Goal: Answer question/provide support

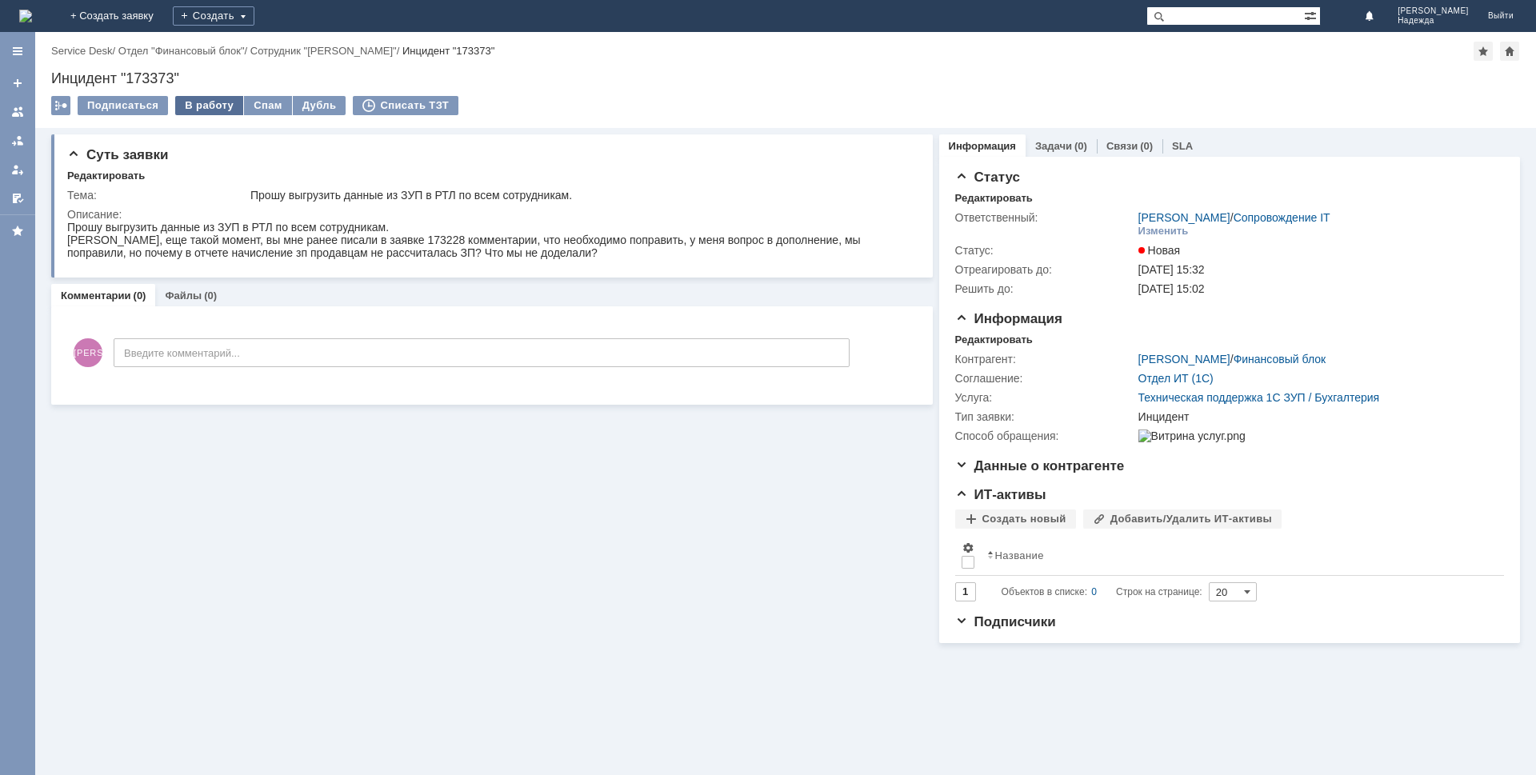
click at [202, 98] on div "В работу" at bounding box center [209, 105] width 68 height 19
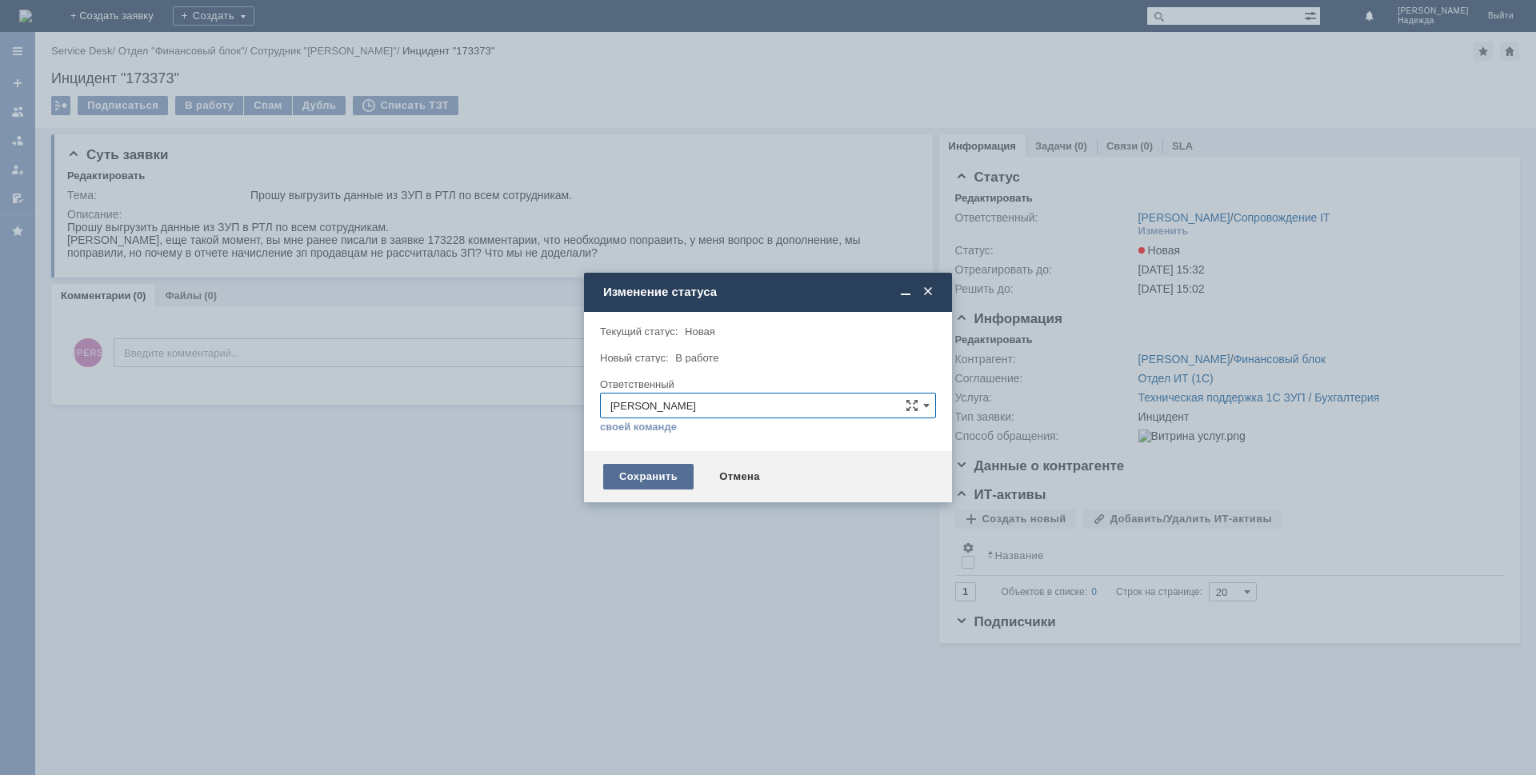
click at [651, 480] on div "Сохранить" at bounding box center [648, 477] width 90 height 26
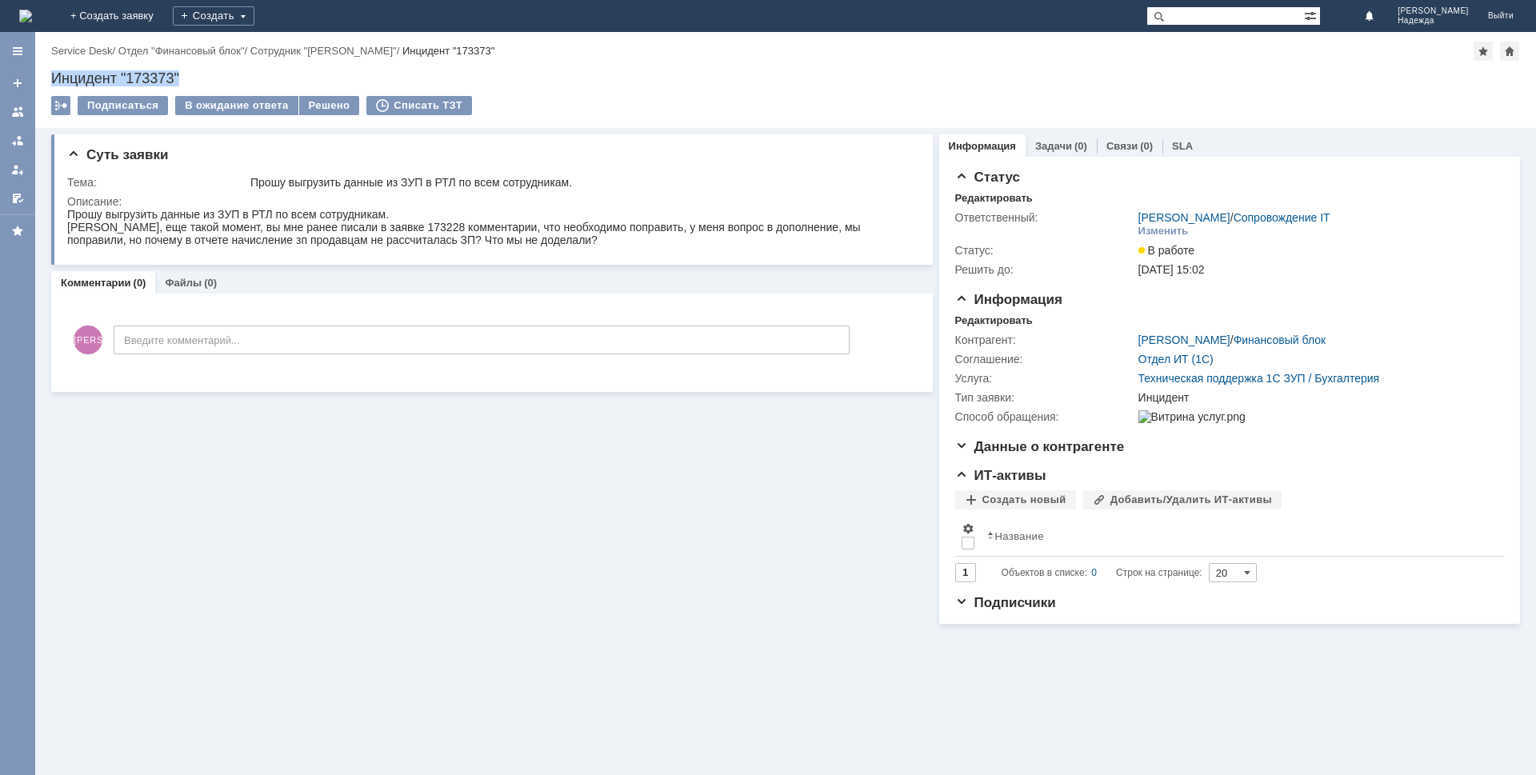
drag, startPoint x: 194, startPoint y: 71, endPoint x: 36, endPoint y: 76, distance: 157.6
click at [36, 76] on div "Назад | Service Desk / Отдел "Финансовый блок" / Сотрудник "[PERSON_NAME]" / Ин…" at bounding box center [785, 80] width 1500 height 96
copy div "Инцидент "173373""
click at [525, 243] on div "[PERSON_NAME], еще такой момент, вы мне ранее писали в заявке 173228 комментари…" at bounding box center [488, 234] width 843 height 26
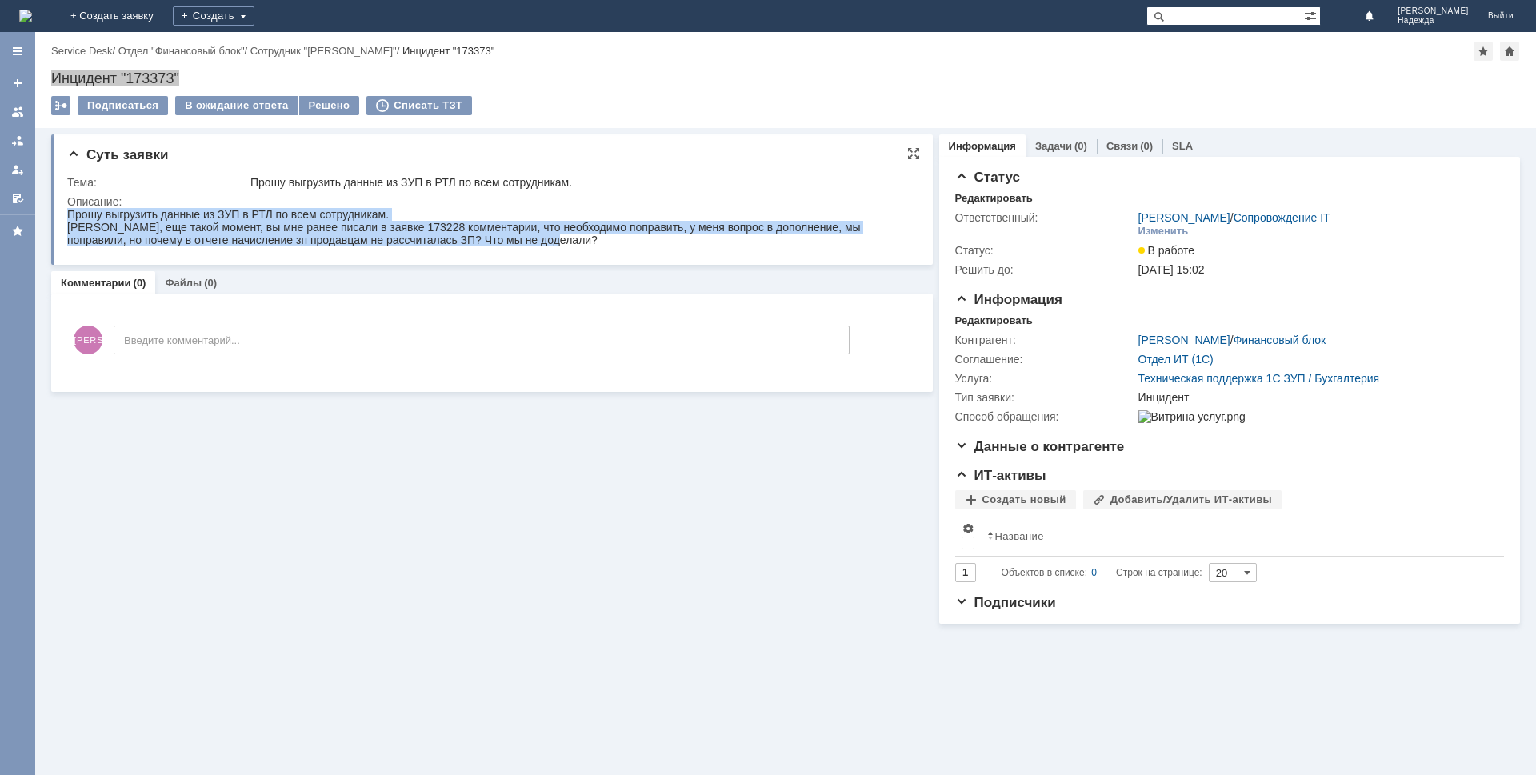
drag, startPoint x: 525, startPoint y: 242, endPoint x: 104, endPoint y: 425, distance: 458.8
click at [67, 217] on html "Прошу выгрузить данные из ЗУП в РТЛ по всем сотрудникам. Надежда, еще такой мом…" at bounding box center [488, 227] width 843 height 38
copy body "Прошу выгрузить данные из ЗУП в РТЛ по всем сотрудникам. Надежда, еще такой мом…"
click at [501, 230] on div "[PERSON_NAME], еще такой момент, вы мне ранее писали в заявке 173228 комментари…" at bounding box center [488, 234] width 843 height 26
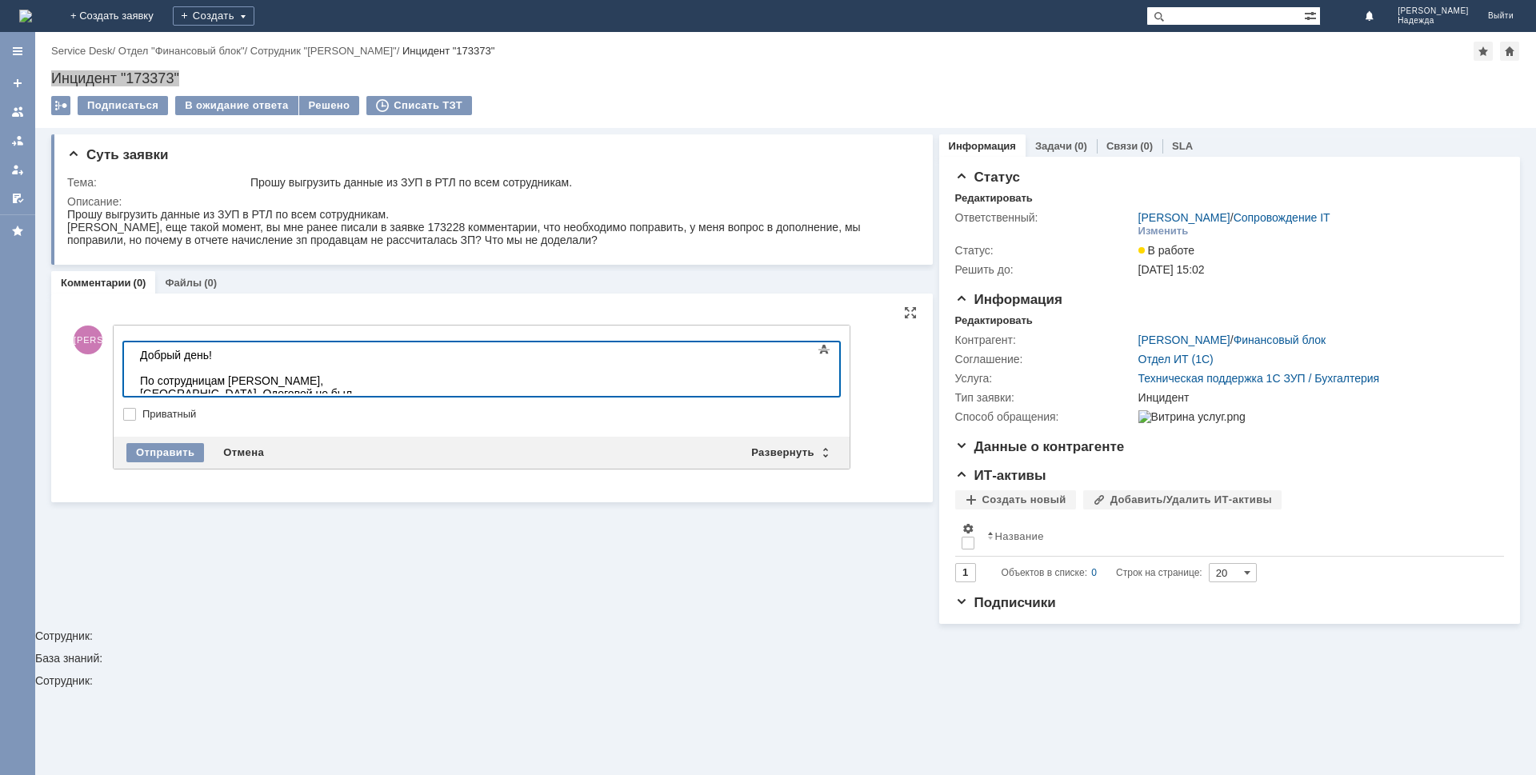
click at [367, 378] on div "По сотрудницам [PERSON_NAME], [GEOGRAPHIC_DATA], Одеговой не был ввелен показат…" at bounding box center [253, 393] width 227 height 38
click at [374, 387] on body "Добрый день! По сотрудницам [DEMOGRAPHIC_DATA], [GEOGRAPHIC_DATA], Одеговой не …" at bounding box center [254, 380] width 240 height 77
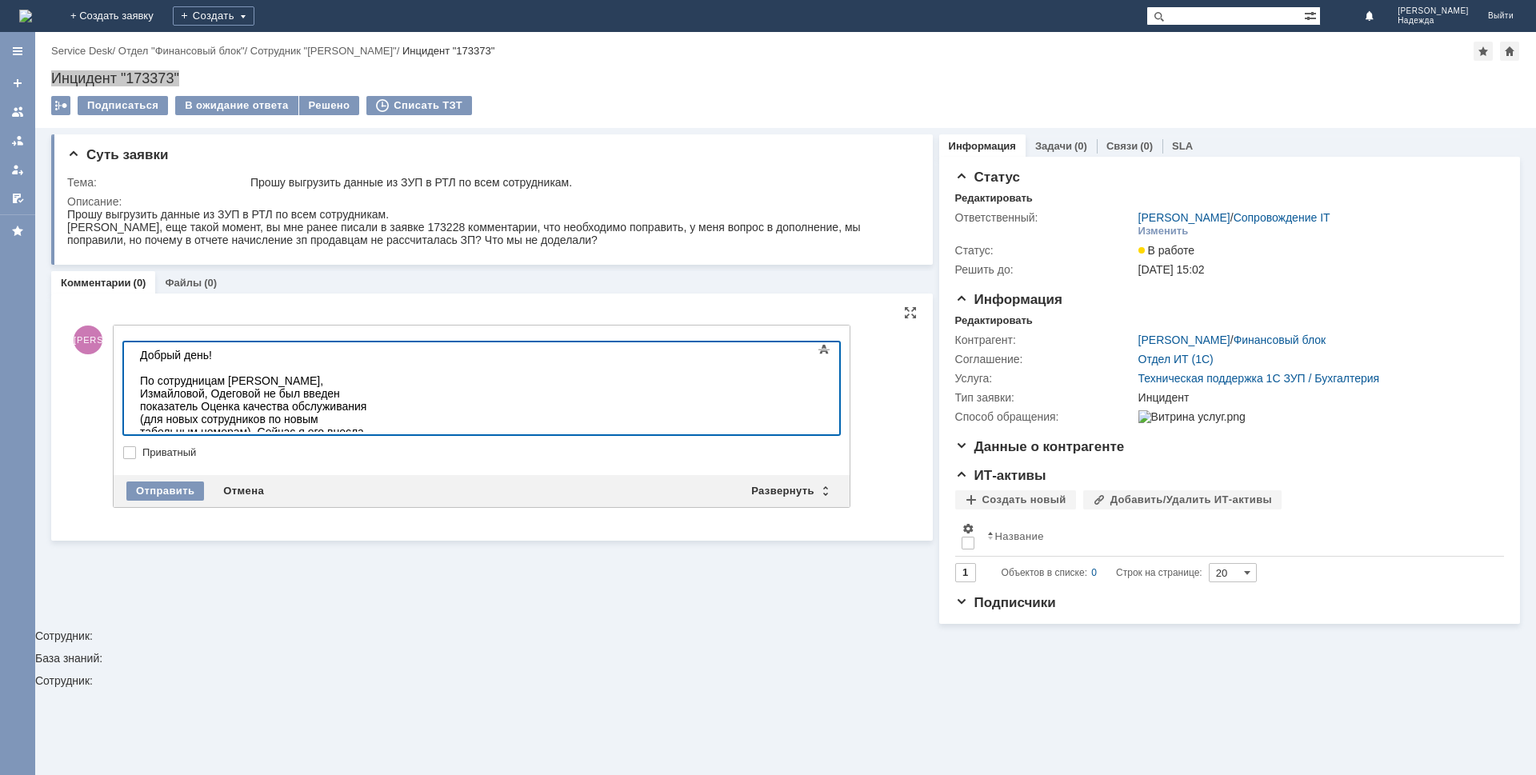
click at [296, 379] on div "По сотрудницам [PERSON_NAME], Измайловой, Одеговой не был введен показатель Оце…" at bounding box center [253, 419] width 227 height 90
drag, startPoint x: 290, startPoint y: 381, endPoint x: 354, endPoint y: 383, distance: 63.2
click at [354, 383] on div "По сотрудницам [PERSON_NAME], Измайловой, Одеговой не был введен показатель Оце…" at bounding box center [253, 419] width 227 height 90
click at [176, 477] on div "По" at bounding box center [253, 483] width 227 height 13
click at [358, 477] on div "По Измайловой сложнее ситуация." at bounding box center [253, 483] width 227 height 13
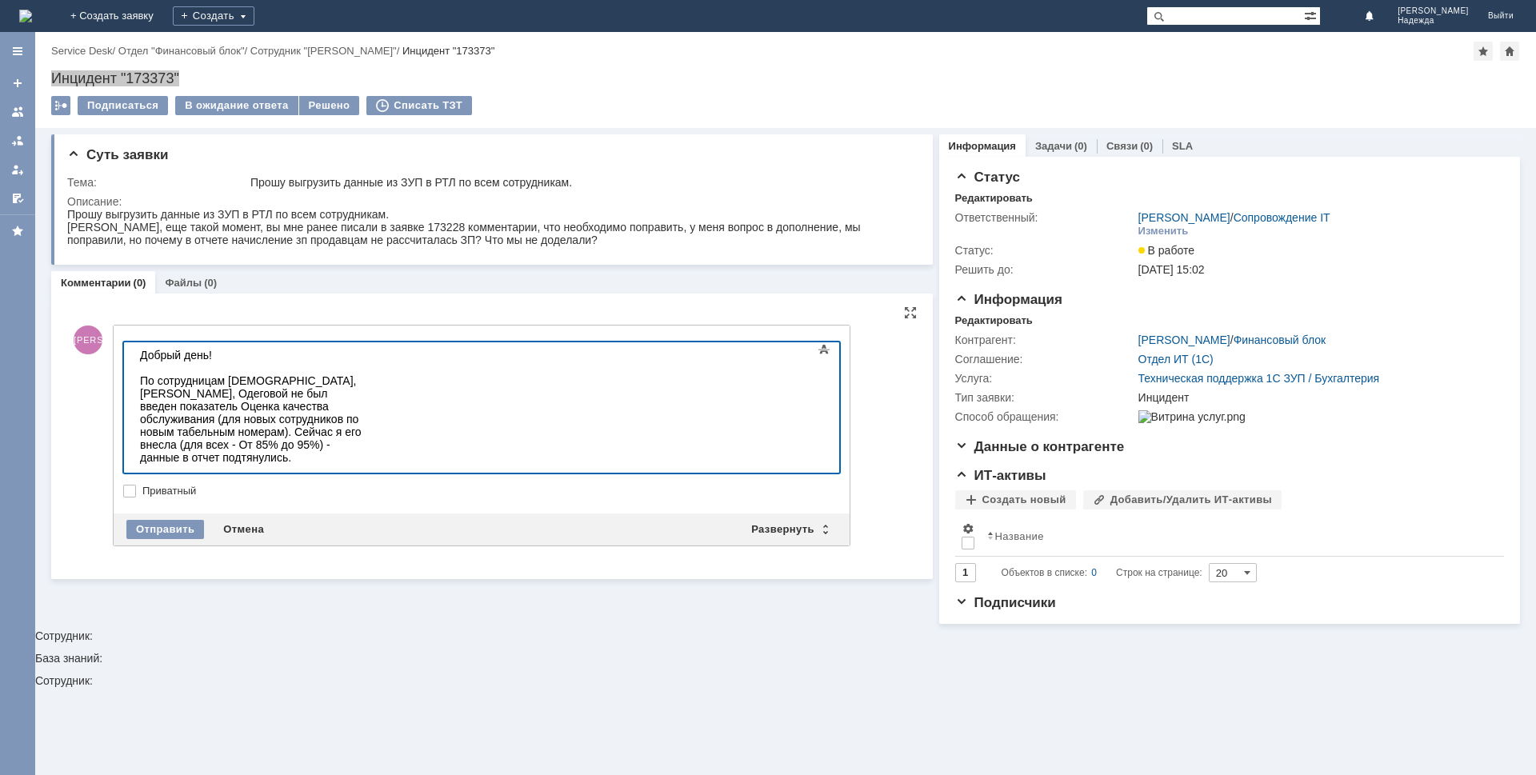
click at [244, 469] on body "Добрый день! По сотрудницам [PERSON_NAME], [PERSON_NAME], Одеговой не был введе…" at bounding box center [254, 483] width 240 height 282
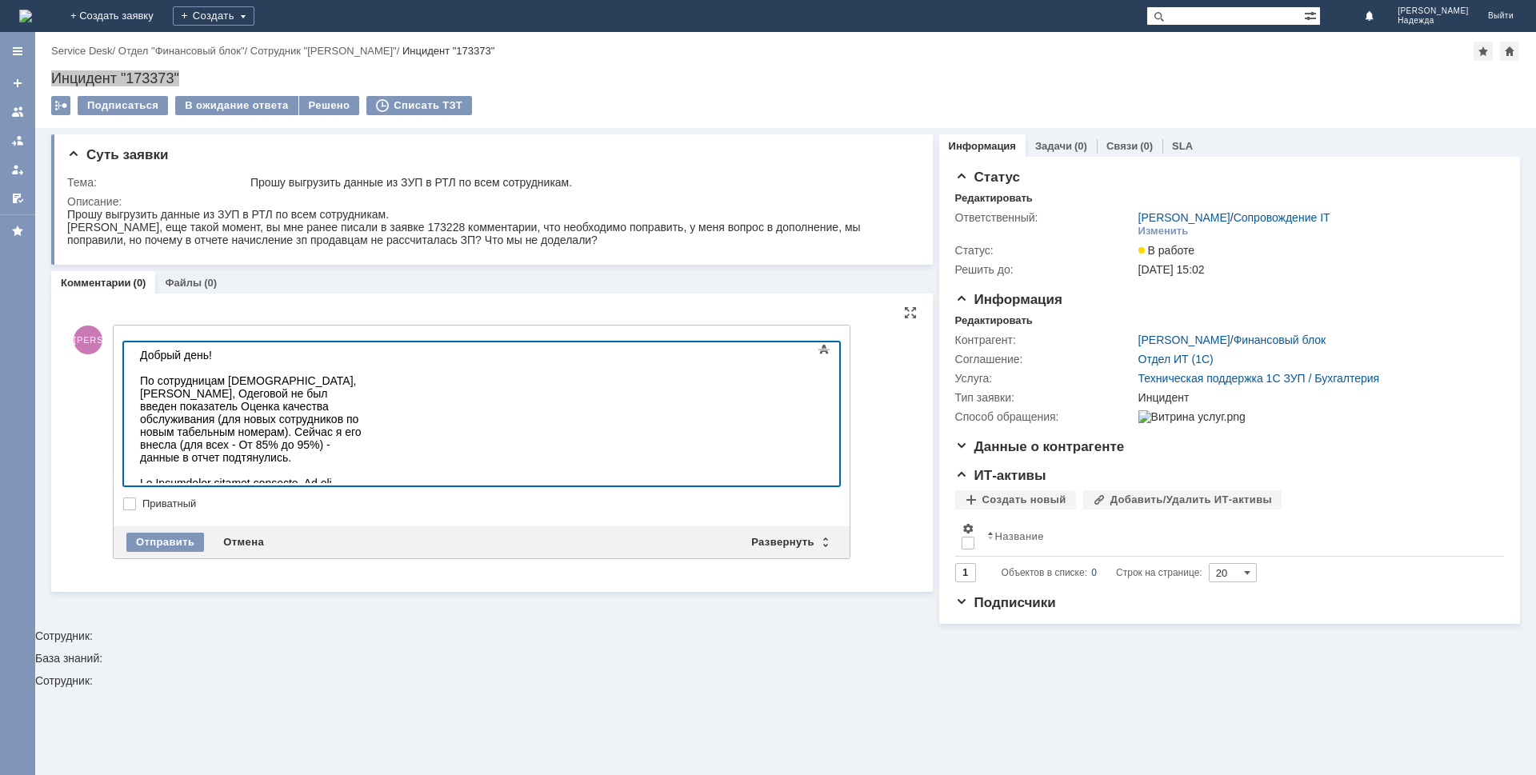
click at [367, 477] on div at bounding box center [253, 566] width 227 height 179
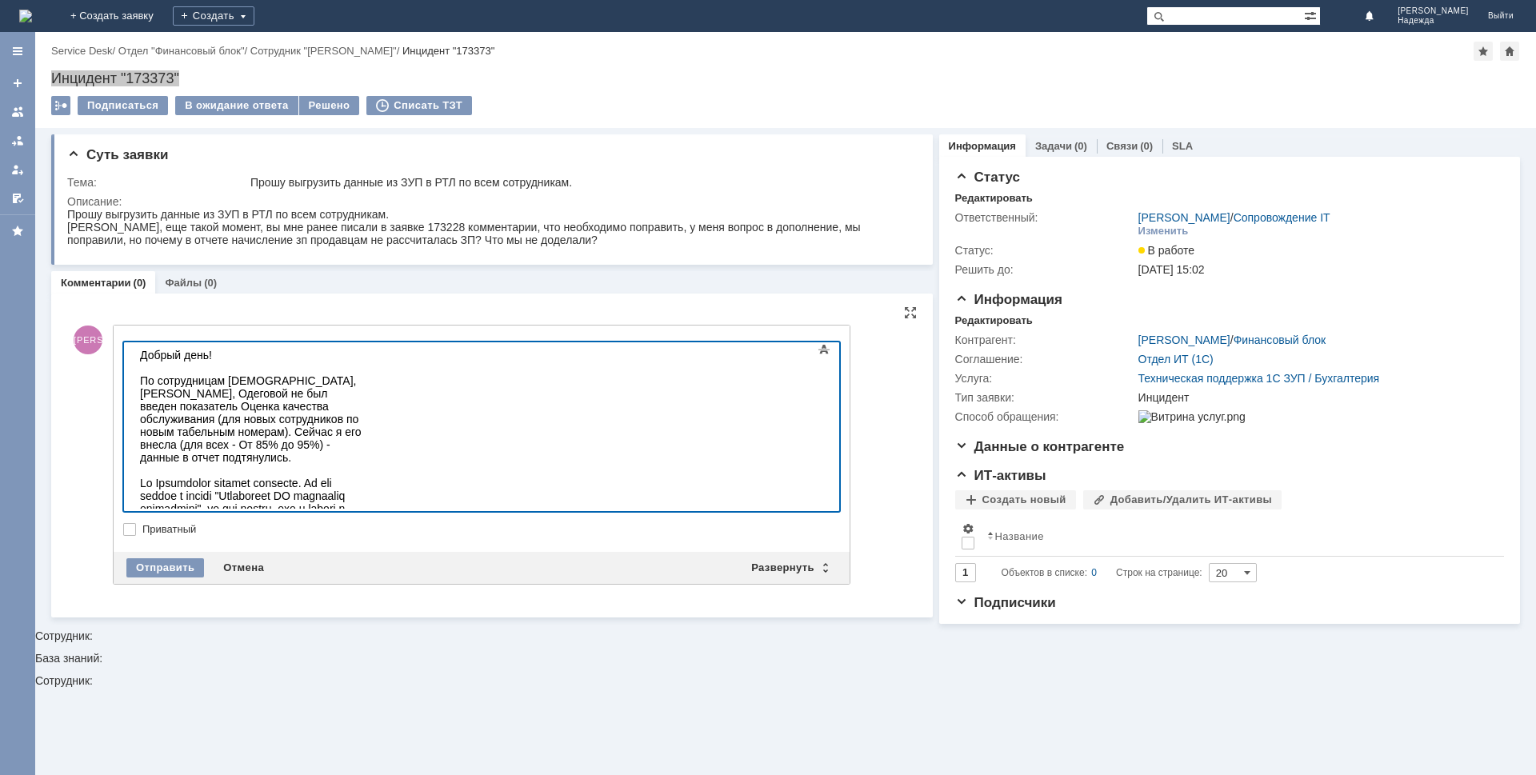
click at [367, 477] on div "". Тогда зарплата точно подтянется. Ещё раз её уже не нужно будет перебрасывать…" at bounding box center [253, 611] width 227 height 269
drag, startPoint x: 307, startPoint y: 483, endPoint x: 318, endPoint y: 486, distance: 10.9
click at [309, 483] on div at bounding box center [253, 611] width 227 height 269
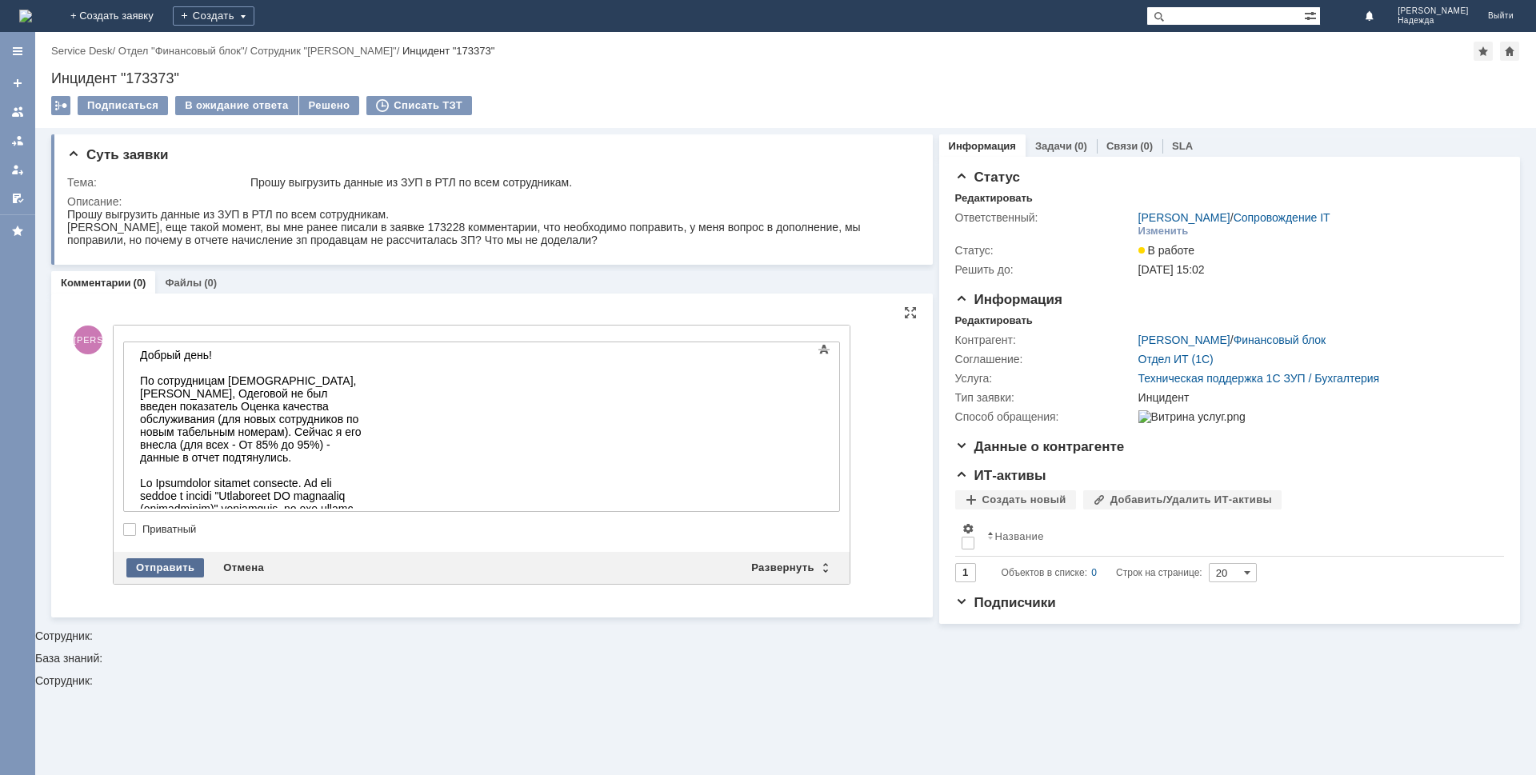
click at [187, 561] on div "Отправить" at bounding box center [165, 567] width 78 height 19
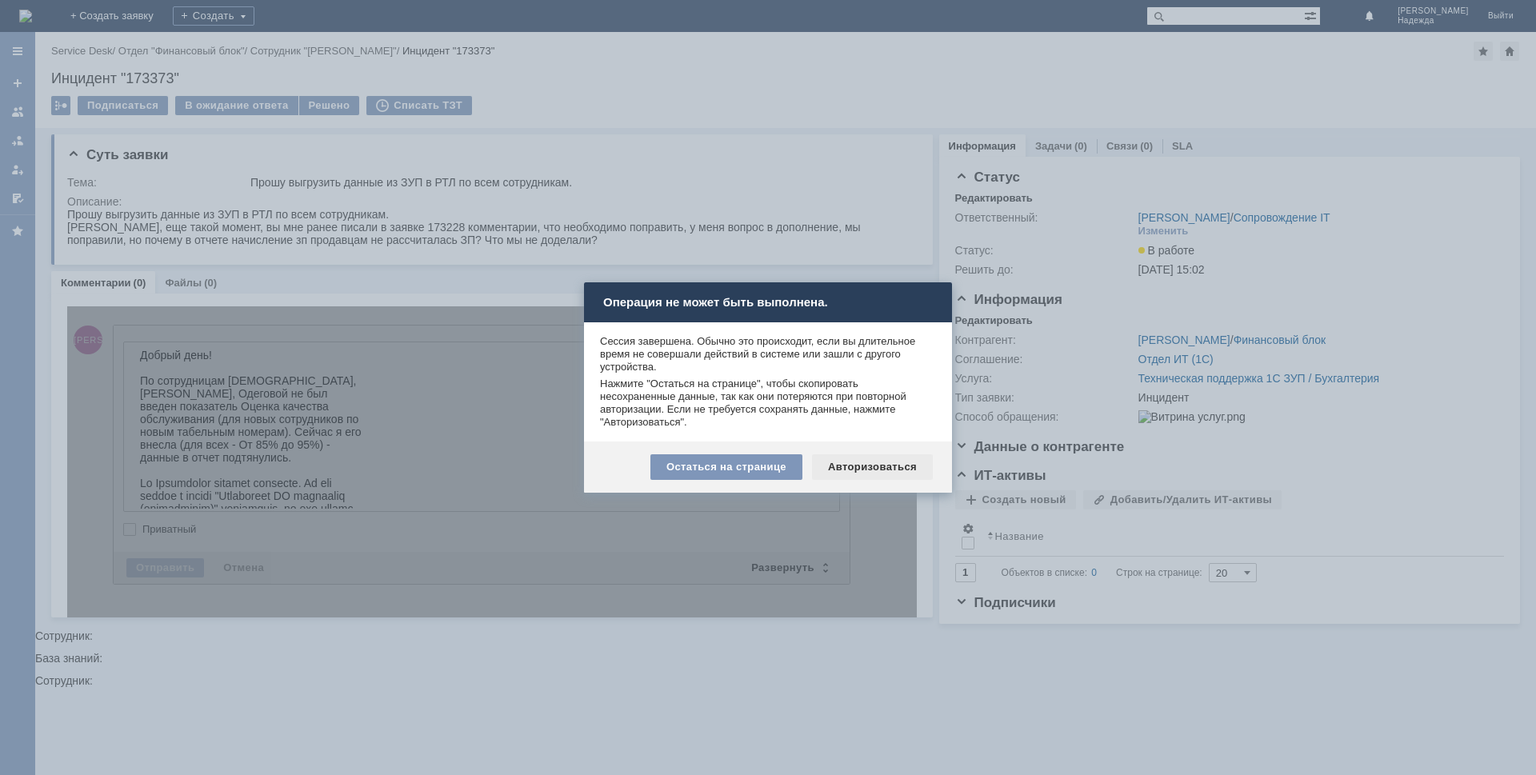
click at [845, 463] on div "Авторизоваться" at bounding box center [872, 467] width 121 height 26
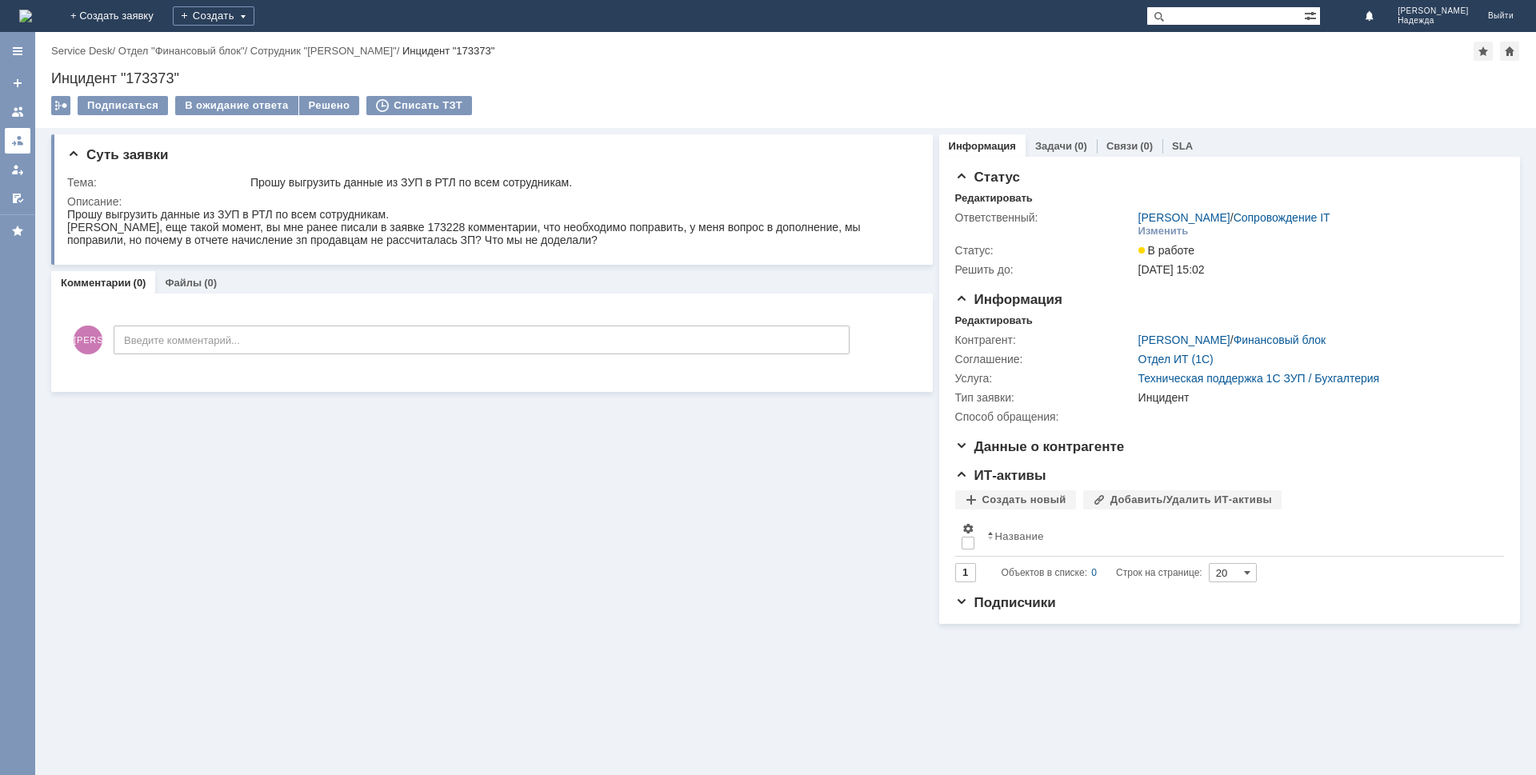
click at [22, 144] on div at bounding box center [17, 140] width 13 height 13
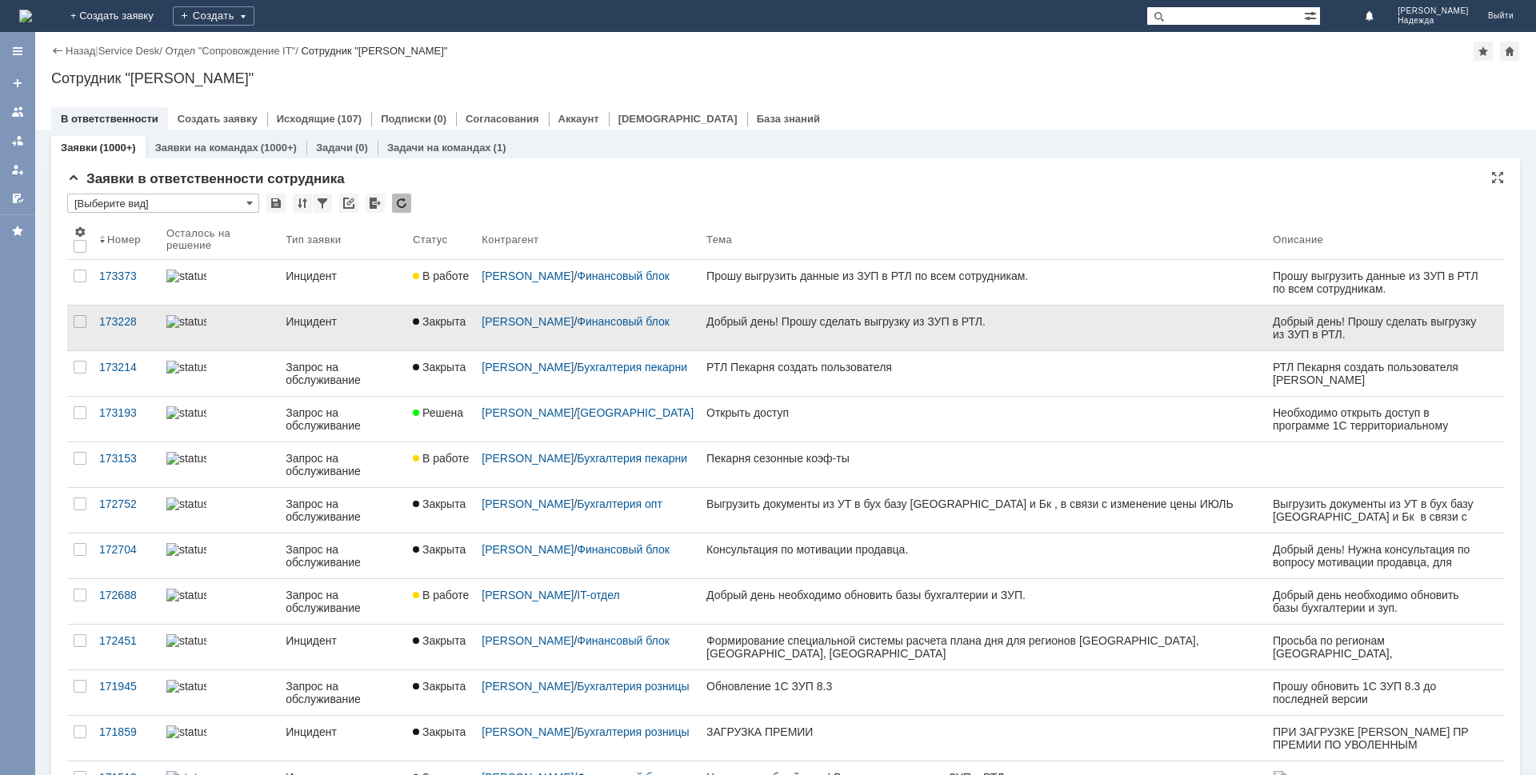
click at [843, 326] on div "Добрый день! Прошу сделать выгрузку из ЗУП в РТЛ." at bounding box center [982, 321] width 553 height 13
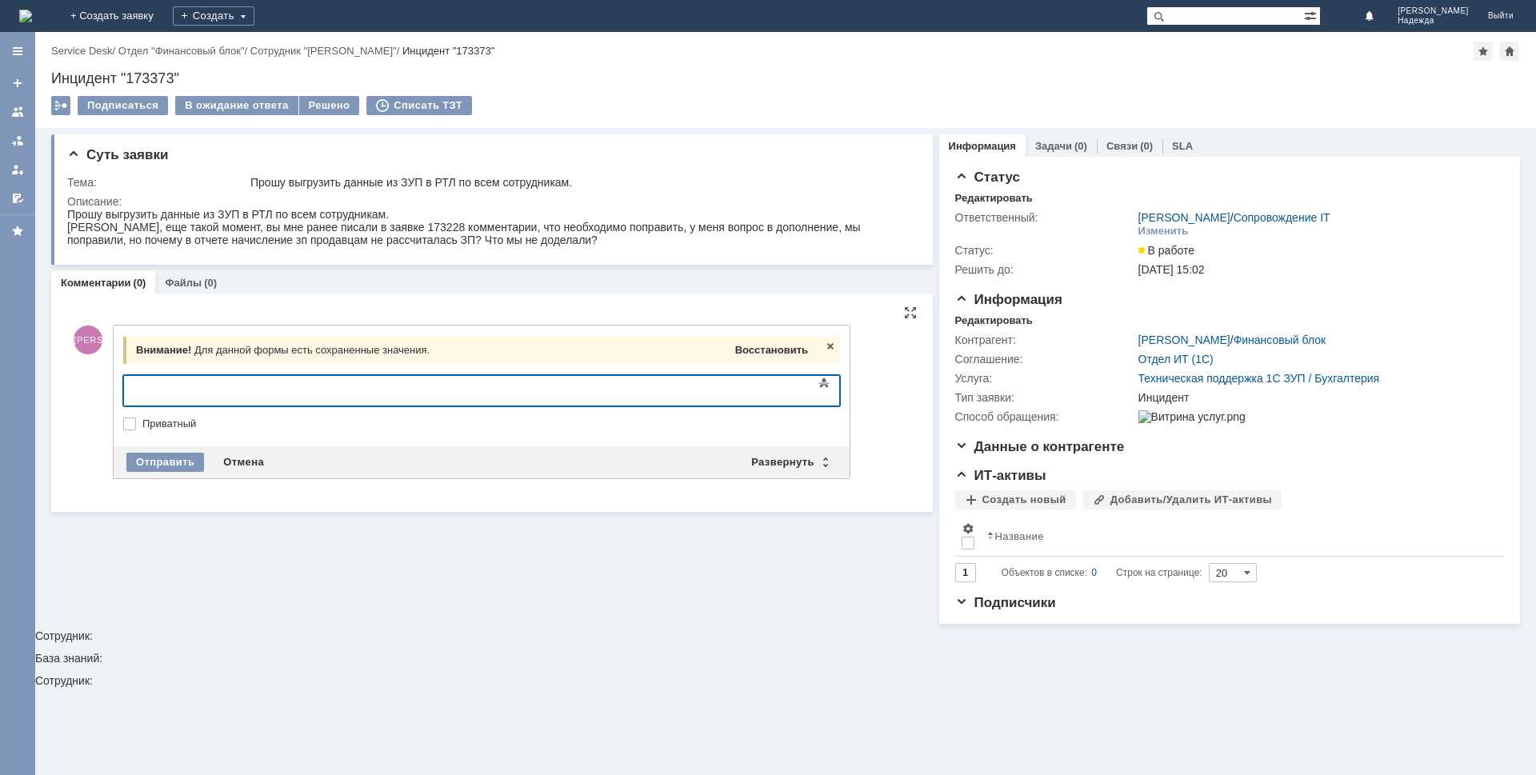
click at [761, 350] on span "Восстановить" at bounding box center [771, 350] width 73 height 12
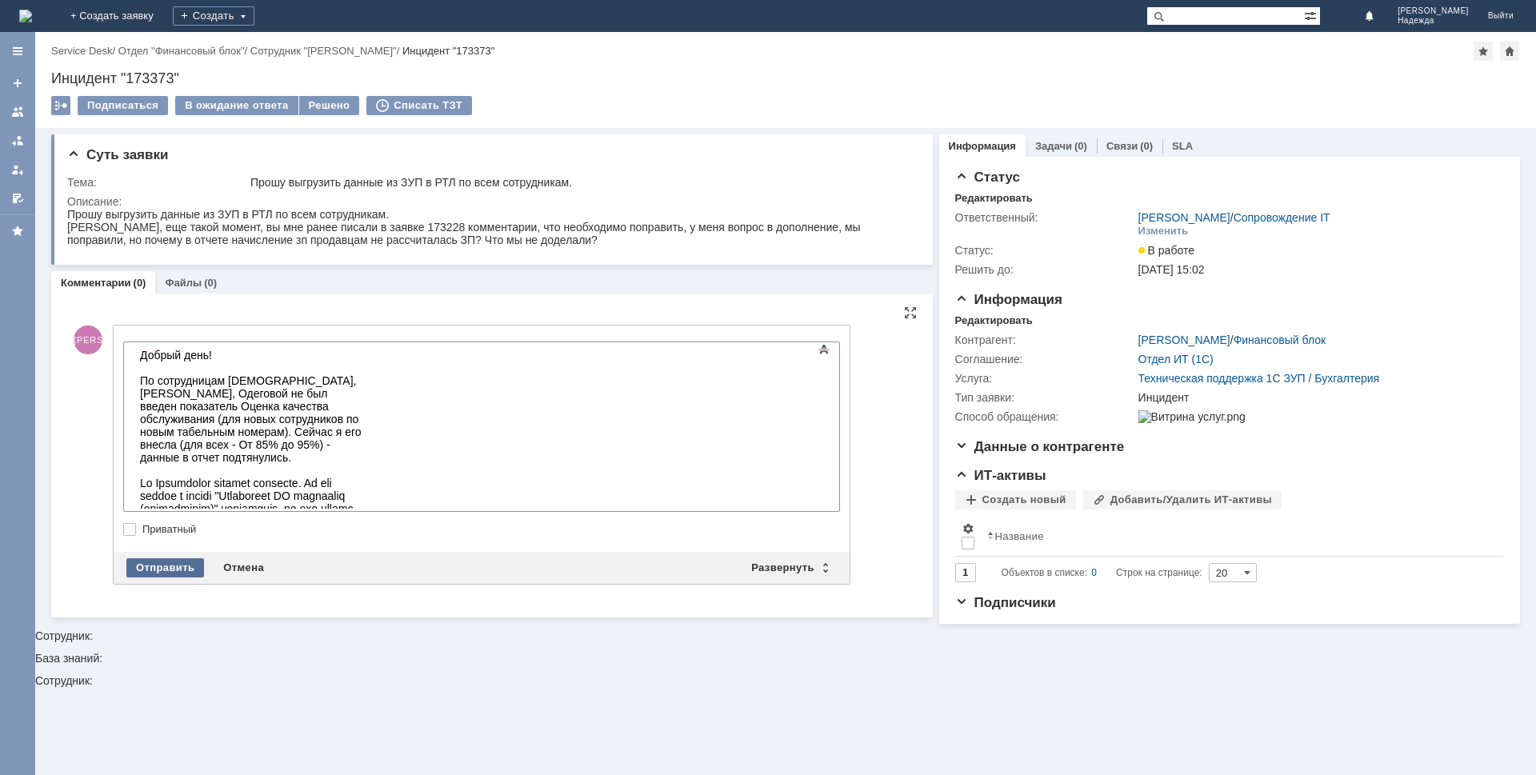
click at [144, 566] on div "Отправить" at bounding box center [165, 567] width 78 height 19
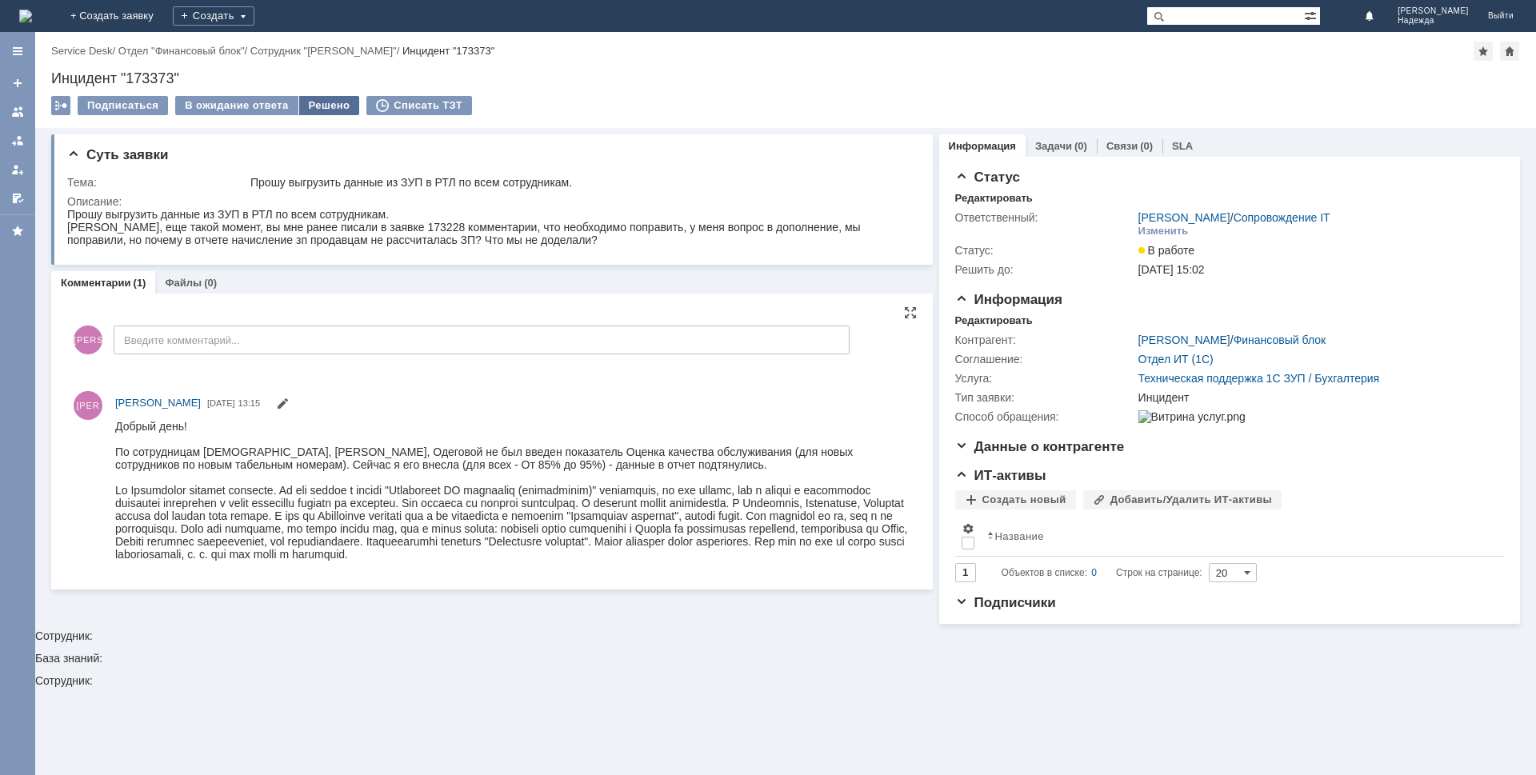
click at [334, 105] on div "Решено" at bounding box center [329, 105] width 61 height 19
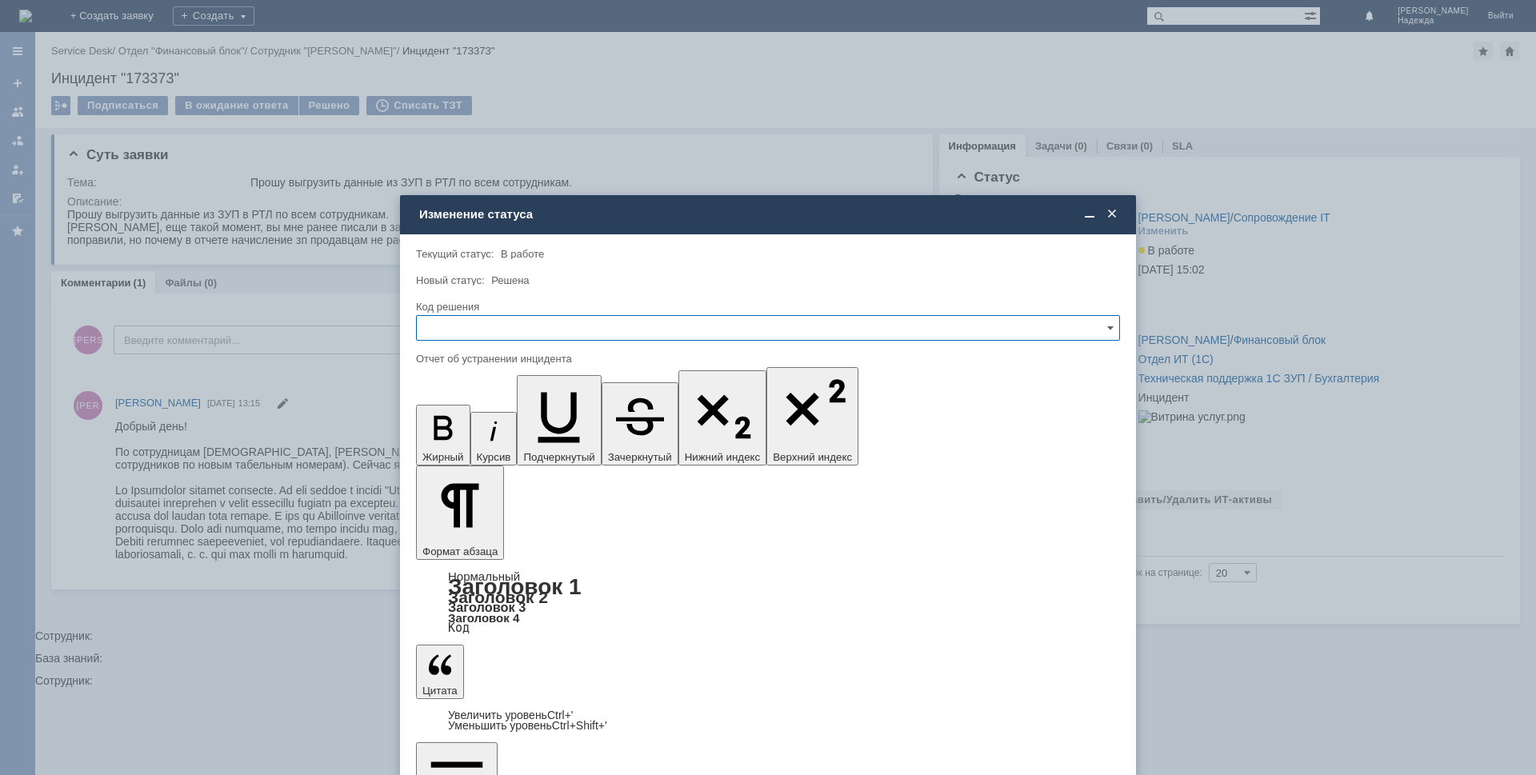
click at [480, 326] on input "text" at bounding box center [768, 328] width 704 height 26
click at [469, 440] on span "Решено" at bounding box center [767, 436] width 683 height 13
type input "Решено"
